Goal: Task Accomplishment & Management: Complete application form

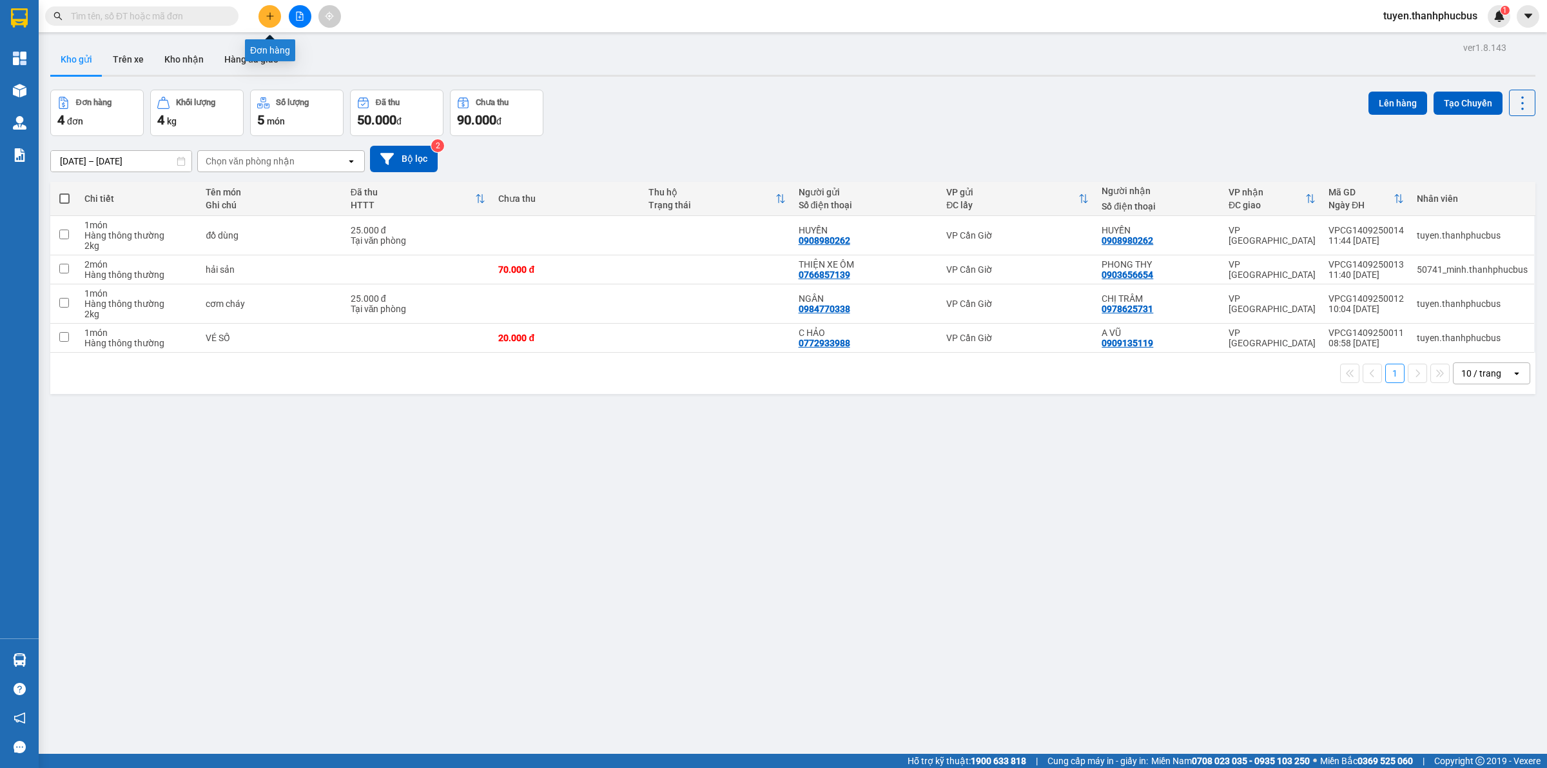
click at [273, 12] on icon "plus" at bounding box center [270, 16] width 9 height 9
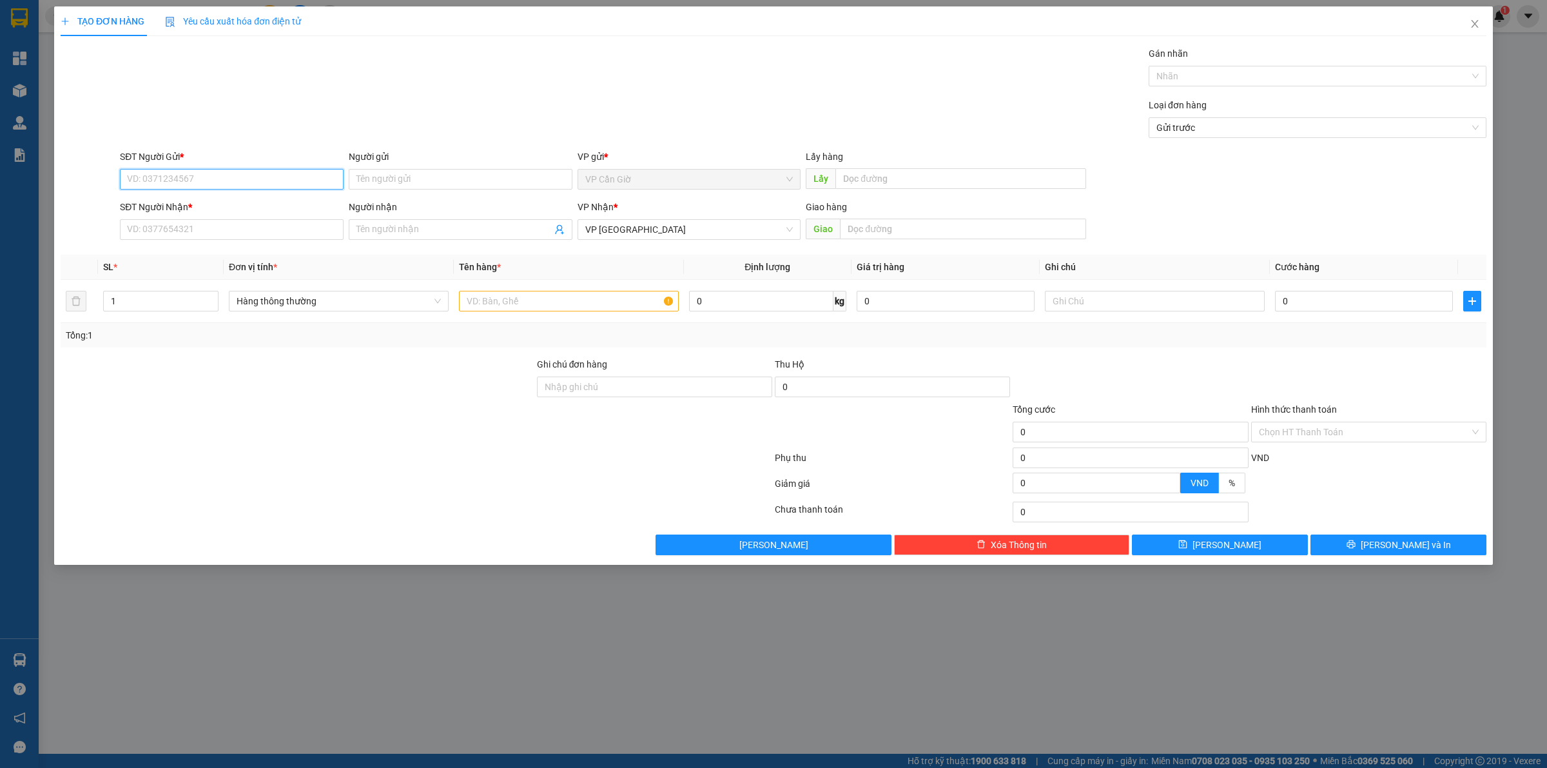
click at [205, 174] on input "SĐT Người Gửi *" at bounding box center [232, 179] width 224 height 21
click at [193, 197] on div "0908740439 - CHÍN" at bounding box center [232, 205] width 224 height 21
type input "0908740439"
type input "CHÍN"
type input "45.000"
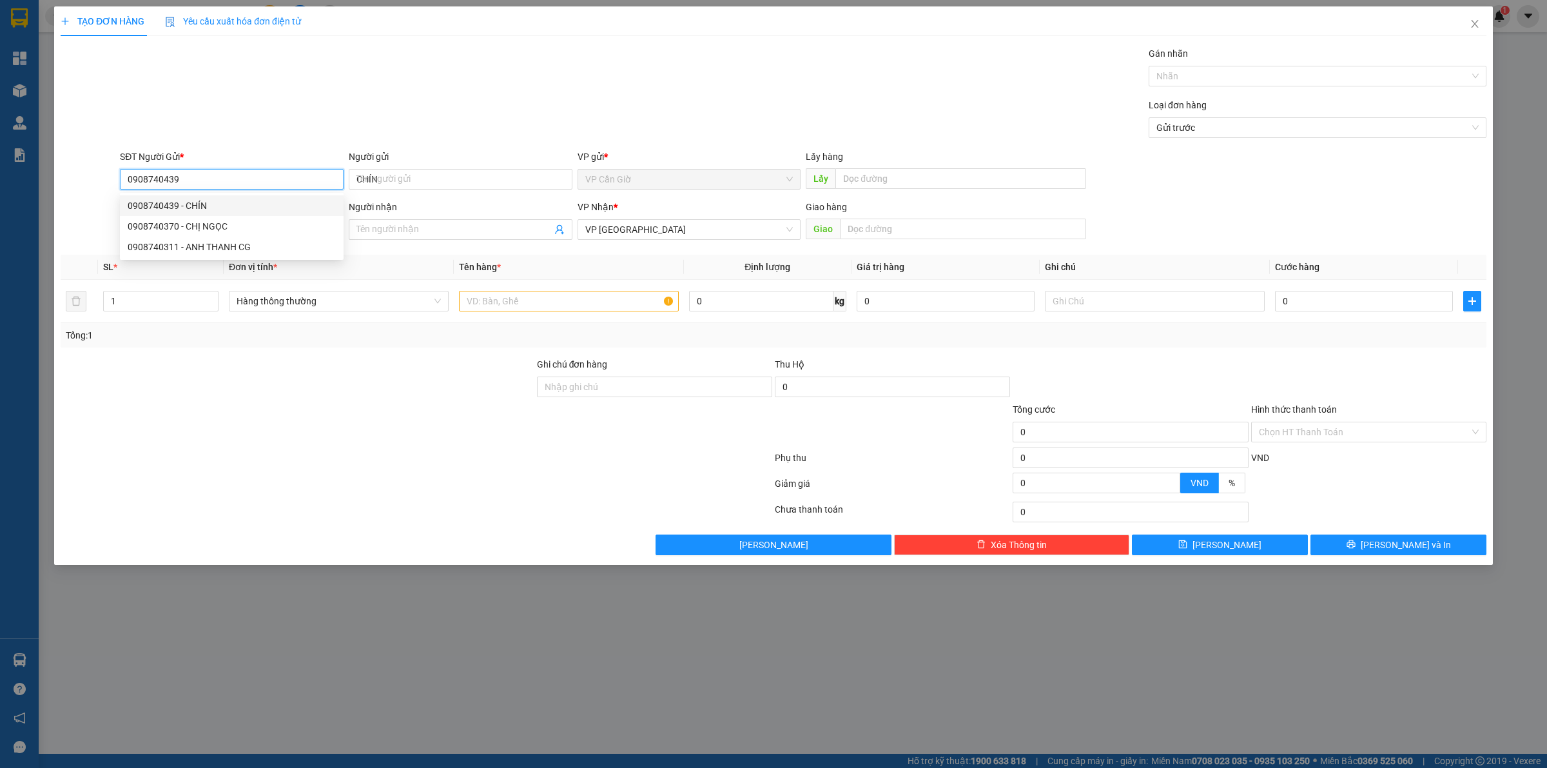
type input "45.000"
type input "0908740439"
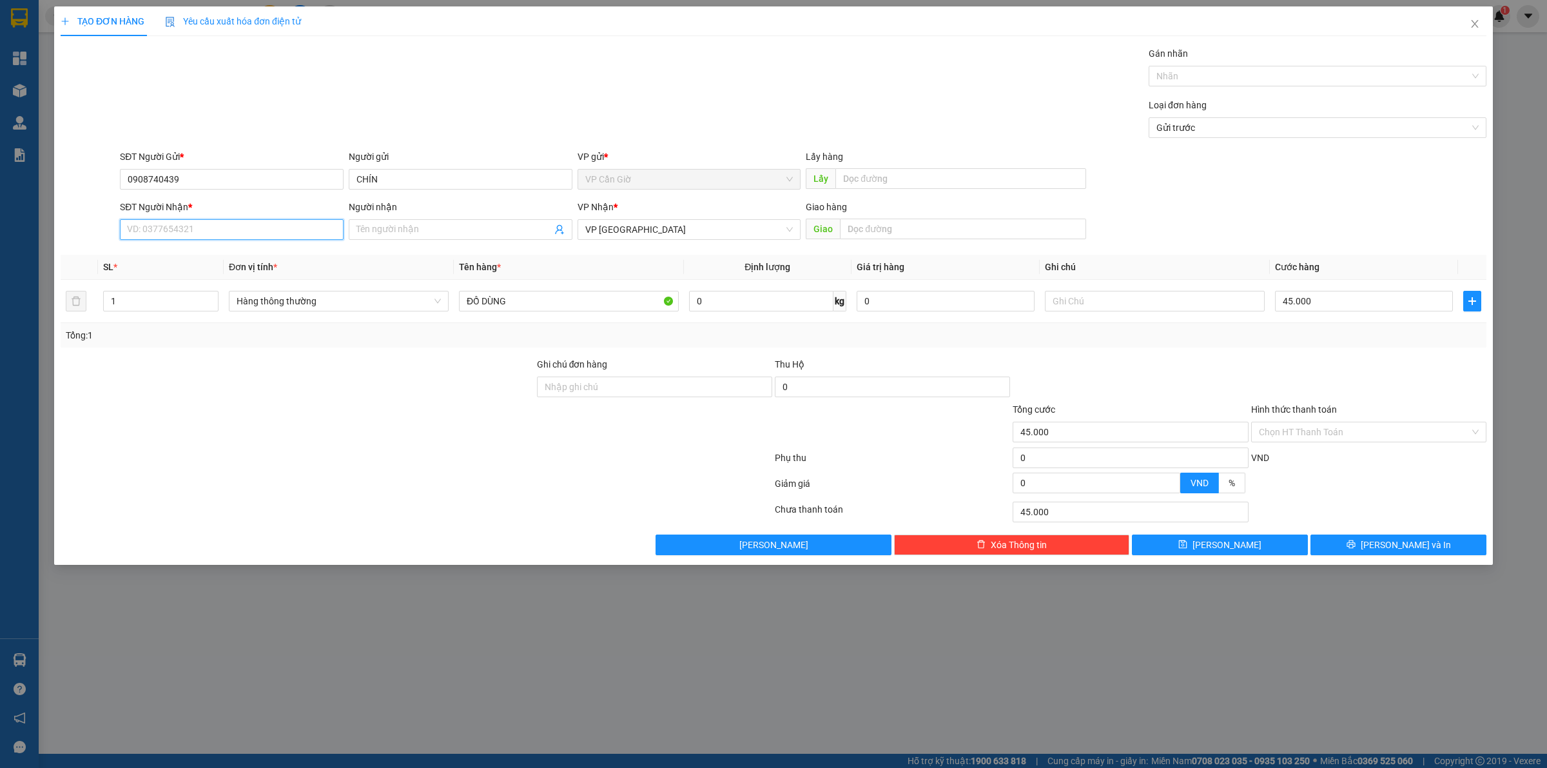
click at [197, 224] on input "SĐT Người Nhận *" at bounding box center [232, 229] width 224 height 21
click at [184, 253] on div "0356895267 - [PERSON_NAME]" at bounding box center [233, 256] width 210 height 14
type input "0356895267"
type input "DUY"
click at [179, 226] on input "0356895267" at bounding box center [232, 229] width 224 height 21
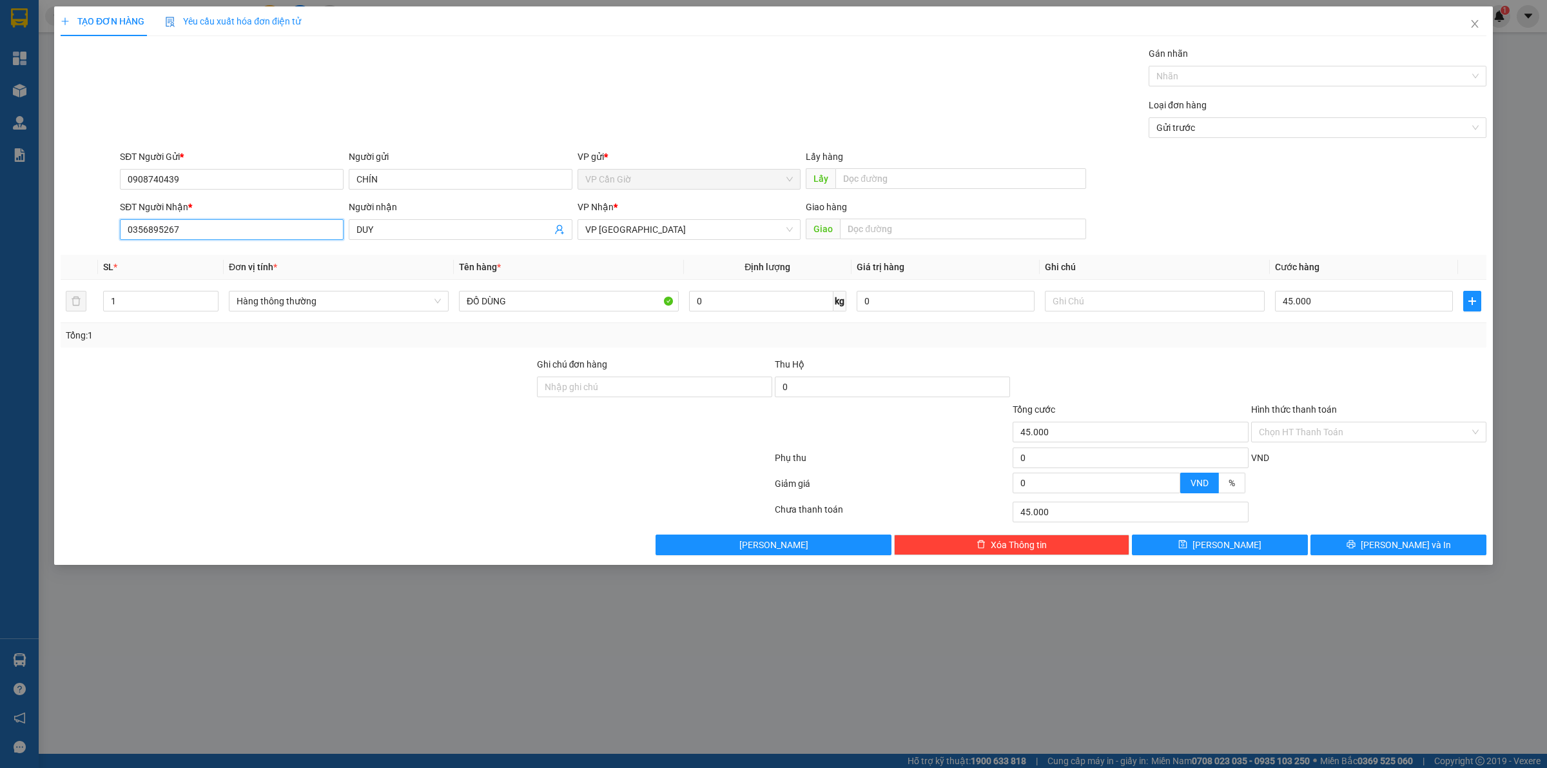
click at [179, 226] on input "0356895267" at bounding box center [232, 229] width 224 height 21
click at [498, 308] on input "ĐỒ DÙNG" at bounding box center [569, 301] width 220 height 21
click at [290, 238] on input "0356895267" at bounding box center [232, 229] width 224 height 21
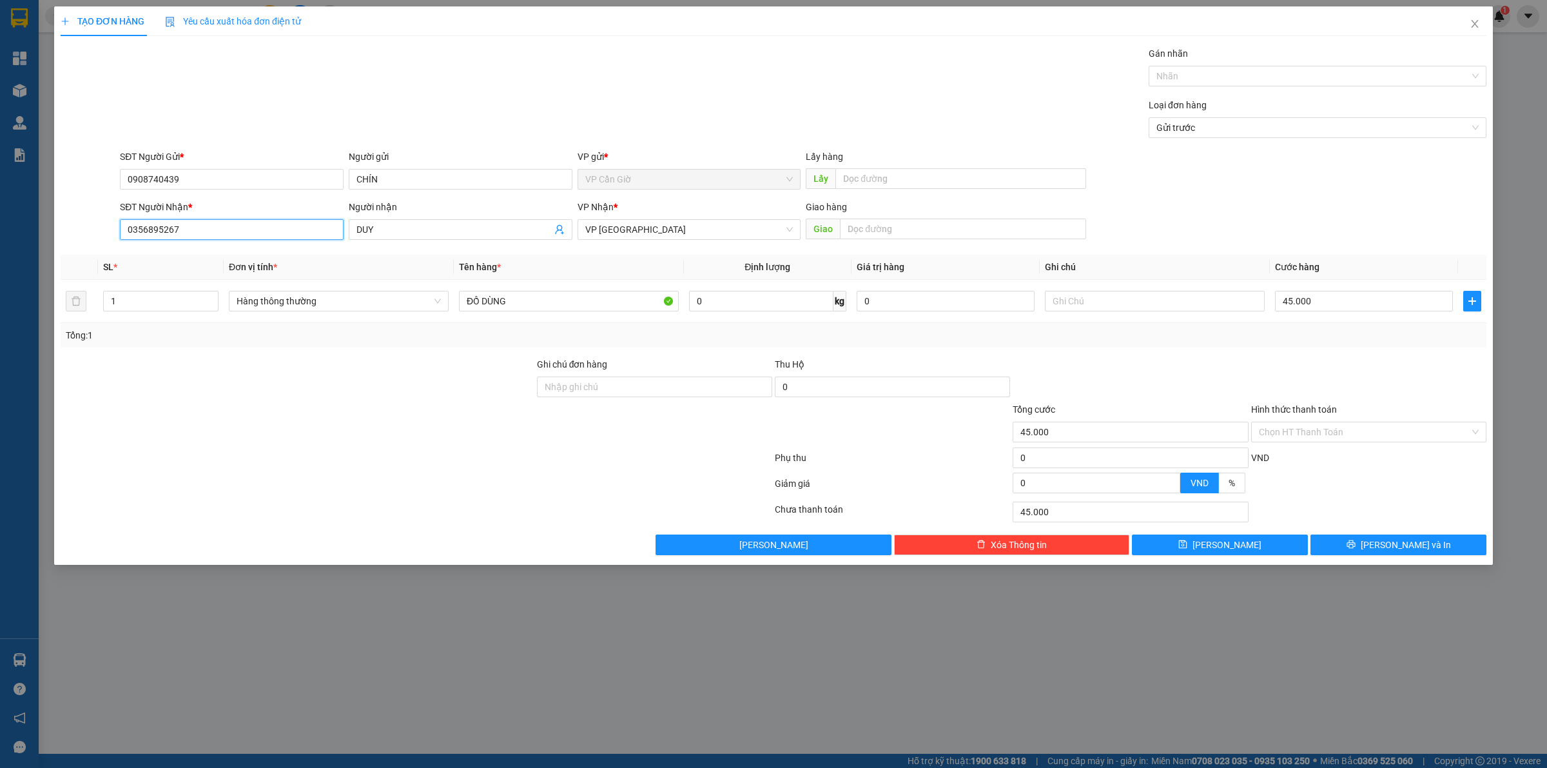
click at [290, 238] on input "0356895267" at bounding box center [232, 229] width 224 height 21
click at [284, 253] on div "0356895267 - [PERSON_NAME]" at bounding box center [232, 256] width 208 height 14
type input "0356895267"
click at [1291, 308] on input "45.000" at bounding box center [1364, 301] width 178 height 21
type input "2"
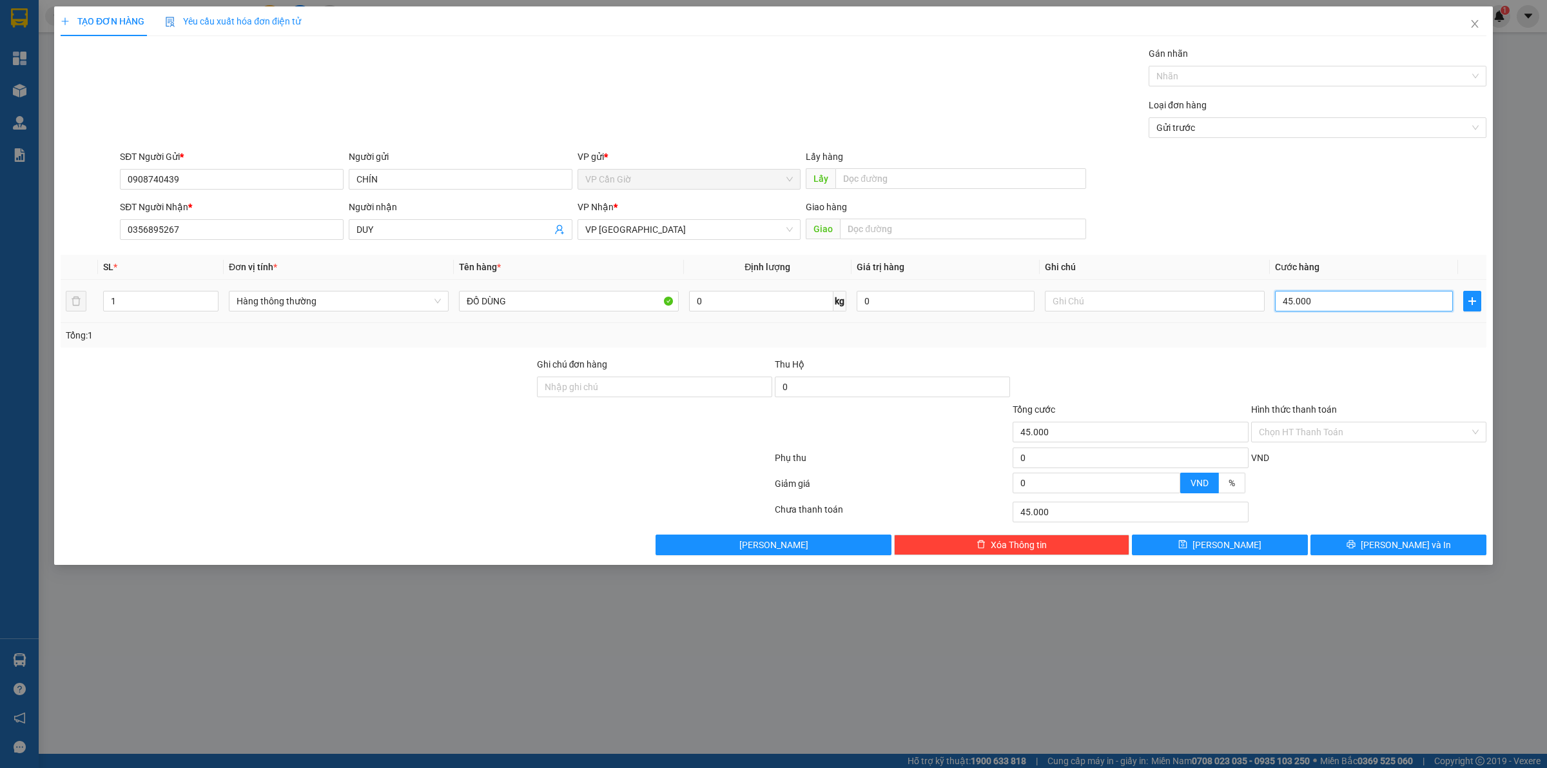
type input "2"
type input "25"
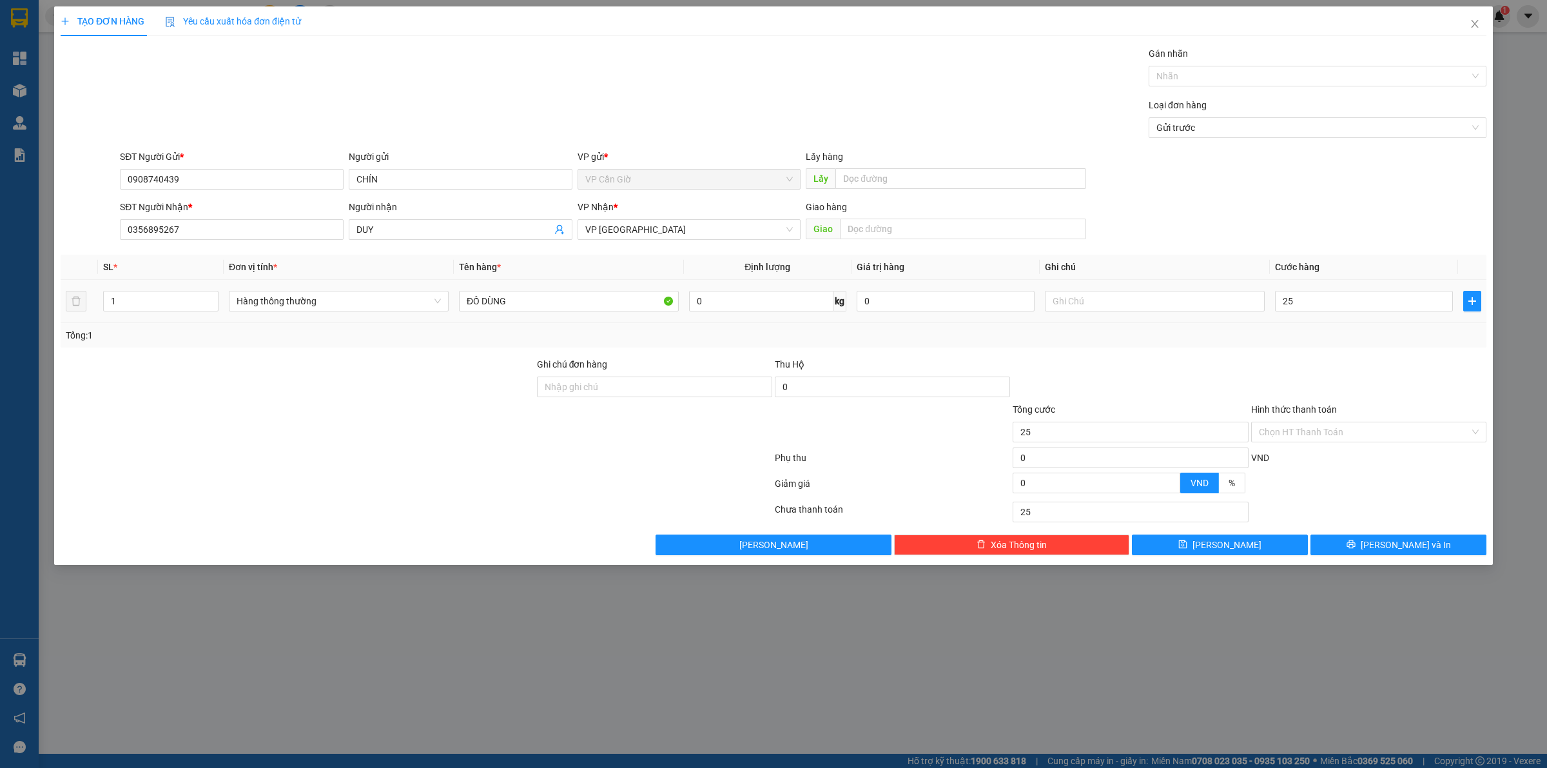
type input "25.000"
click at [1285, 353] on div "Transit Pickup Surcharge Ids Transit Deliver Surcharge Ids Transit Deliver Surc…" at bounding box center [774, 300] width 1426 height 509
click at [722, 298] on input "0" at bounding box center [761, 301] width 144 height 21
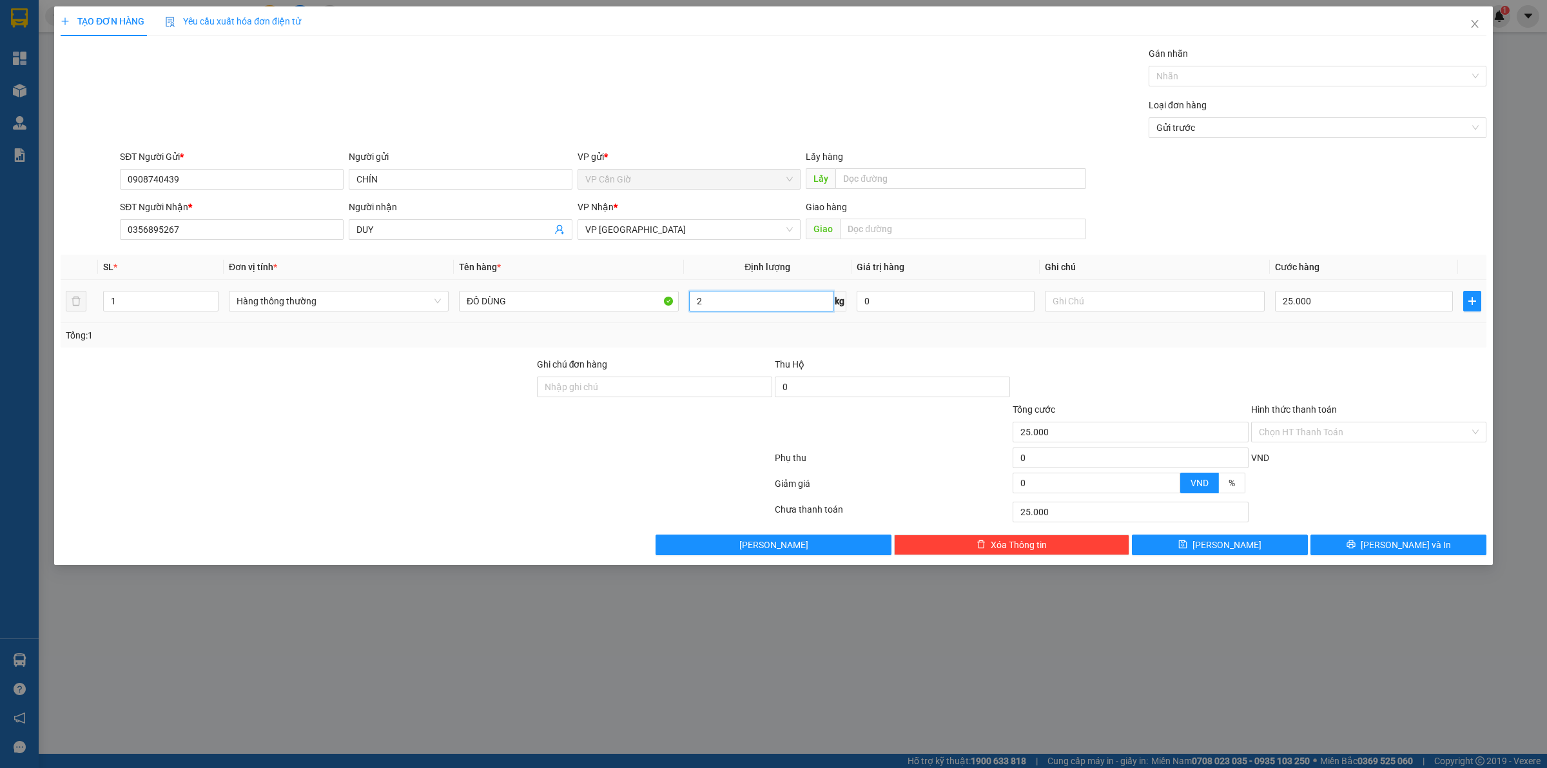
type input "2"
click at [862, 367] on div "Thu Hộ" at bounding box center [892, 364] width 235 height 14
click at [1265, 429] on input "Hình thức thanh toán" at bounding box center [1364, 431] width 211 height 19
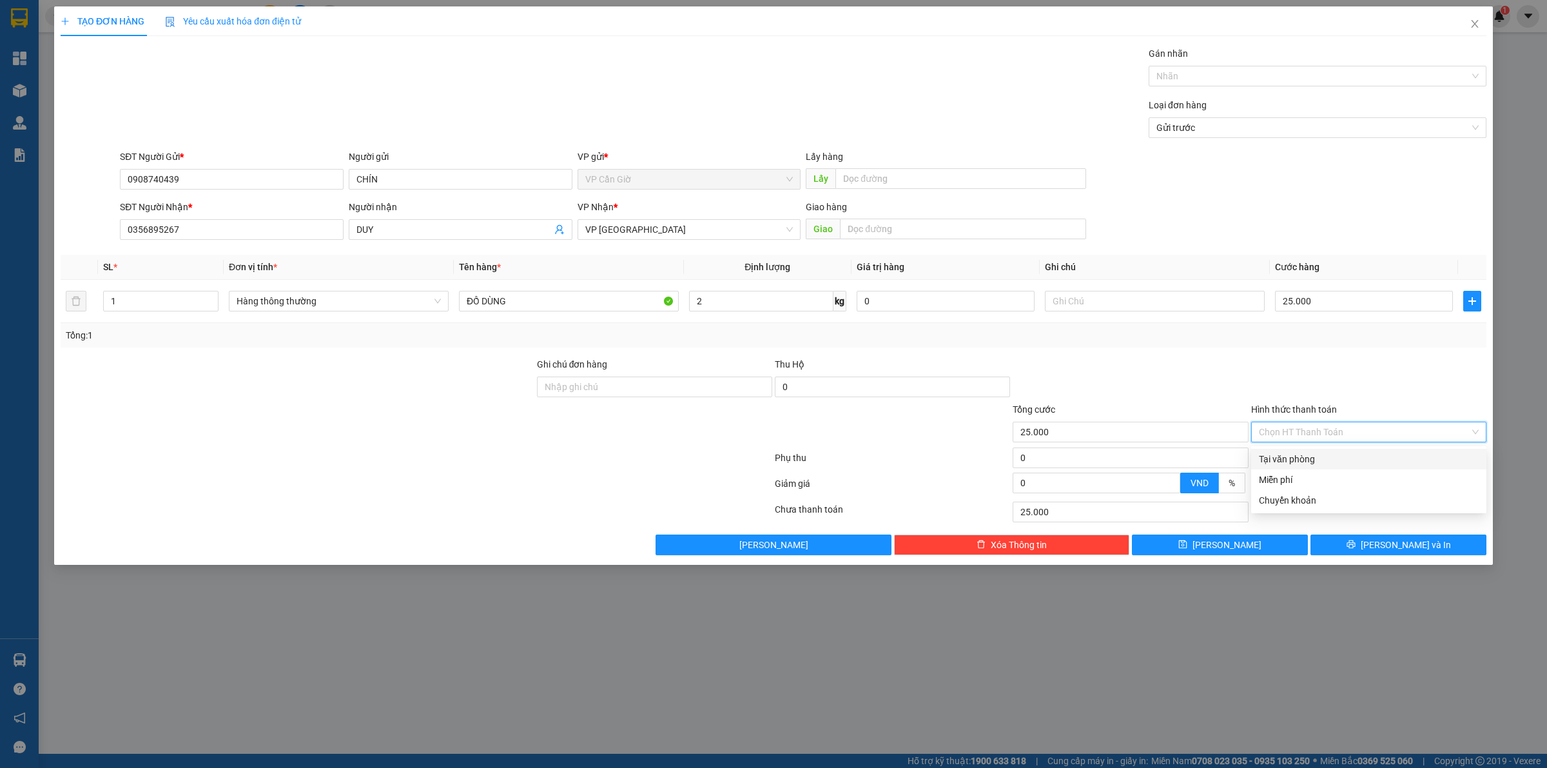
click at [1270, 452] on div "Tại văn phòng" at bounding box center [1369, 459] width 220 height 14
type input "0"
click at [1355, 545] on icon "printer" at bounding box center [1350, 543] width 9 height 9
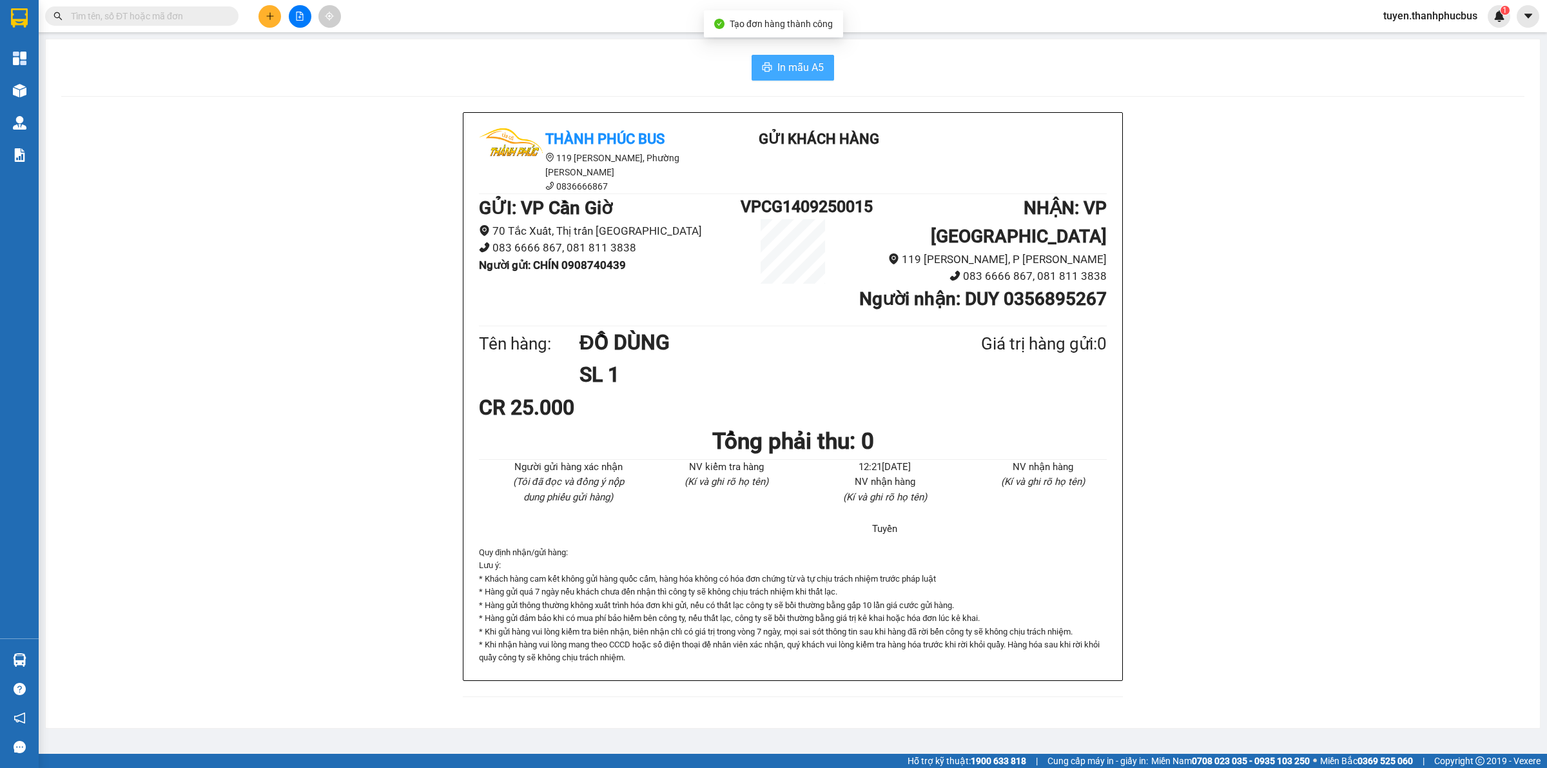
click at [793, 70] on span "In mẫu A5" at bounding box center [800, 67] width 46 height 16
